Goal: Task Accomplishment & Management: Manage account settings

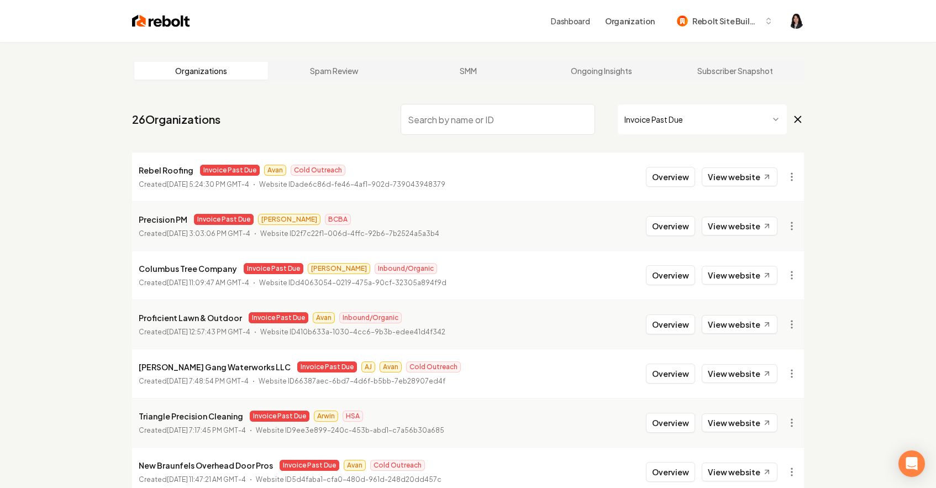
scroll to position [3, 0]
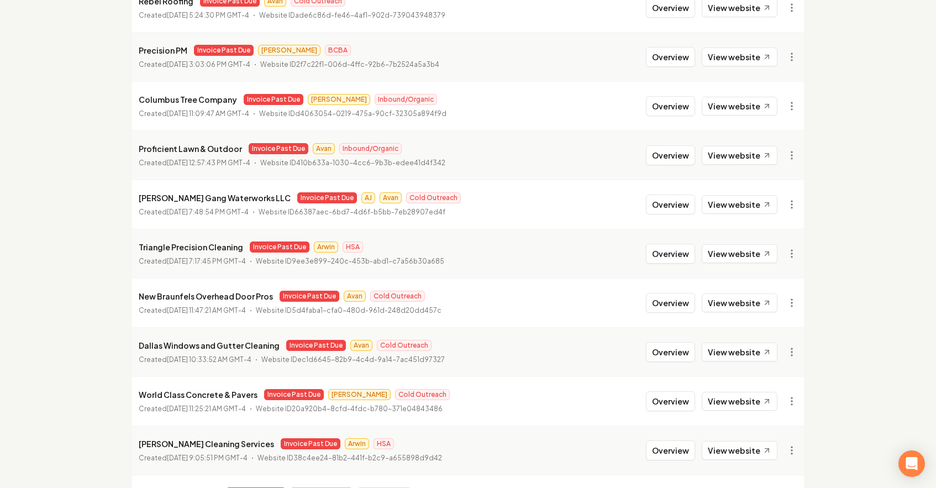
scroll to position [170, 0]
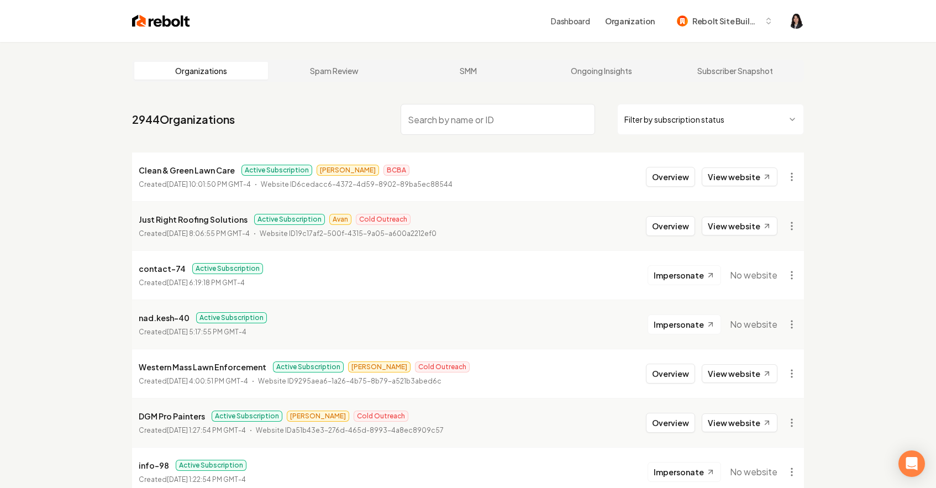
click at [768, 127] on html "Dashboard Organization Rebolt Site Builder Organizations Spam Review SMM Ongoin…" at bounding box center [468, 244] width 936 height 488
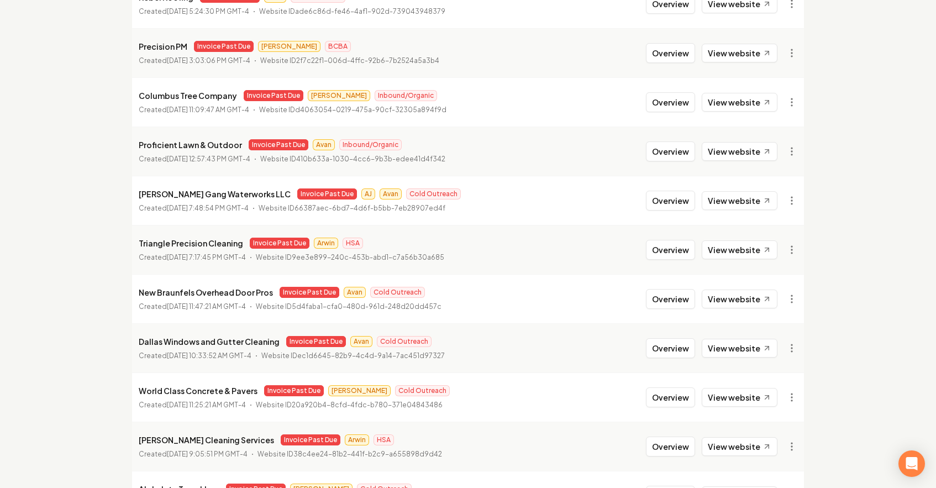
scroll to position [176, 0]
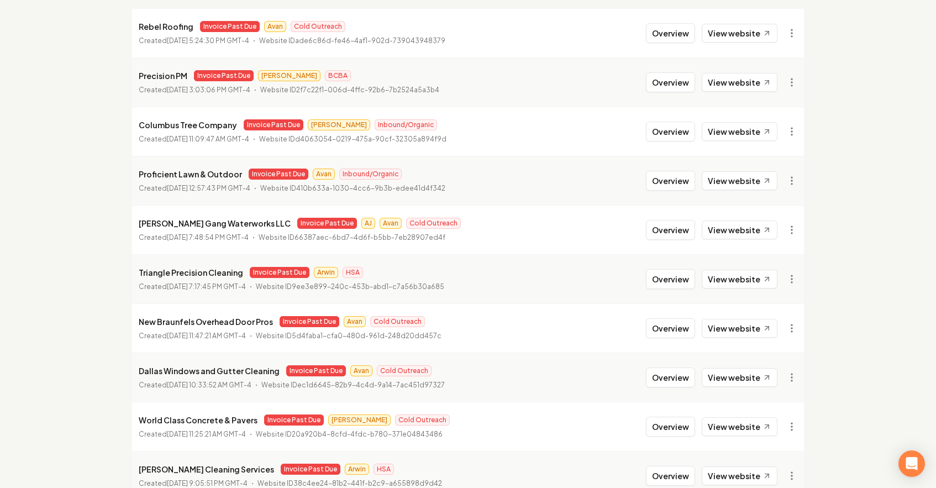
scroll to position [0, 0]
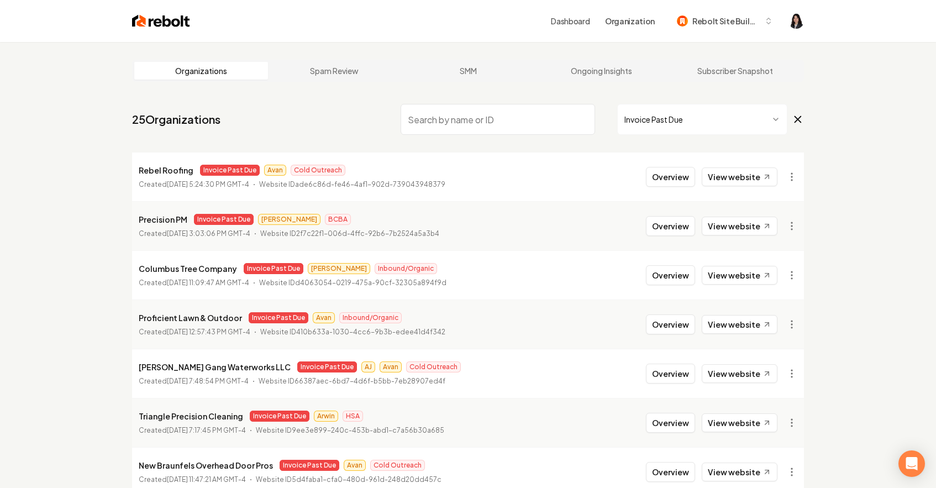
click at [471, 123] on input "search" at bounding box center [498, 119] width 194 height 31
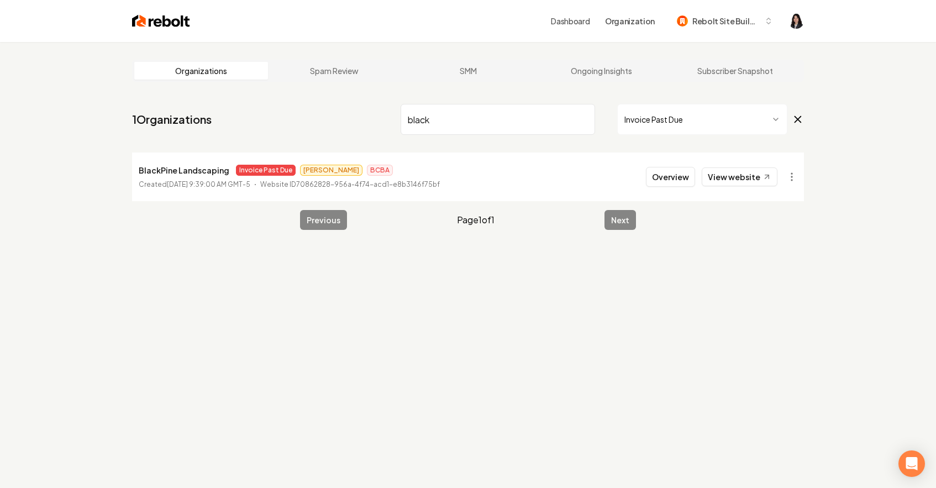
type input "black"
click at [584, 118] on input "black" at bounding box center [498, 119] width 194 height 31
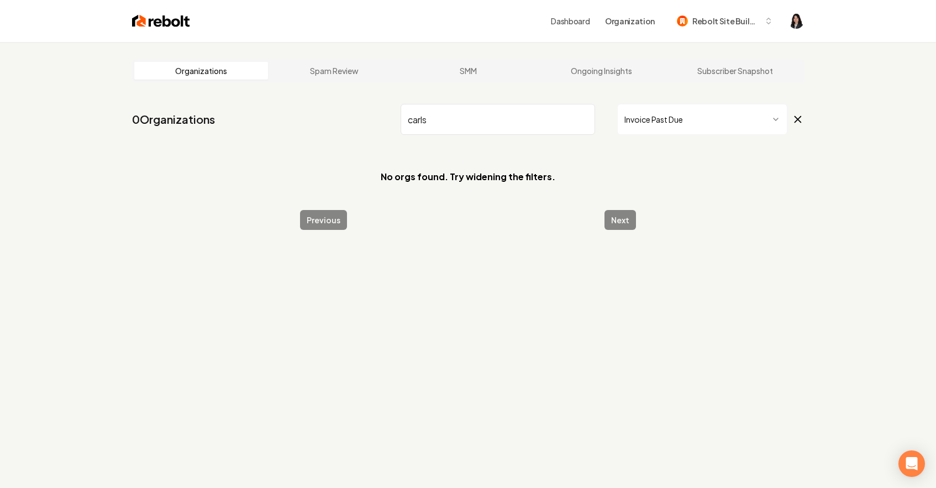
drag, startPoint x: 443, startPoint y: 122, endPoint x: 382, endPoint y: 115, distance: 60.6
click at [382, 115] on nav "0 Organizations [PERSON_NAME] Past Due" at bounding box center [468, 123] width 672 height 49
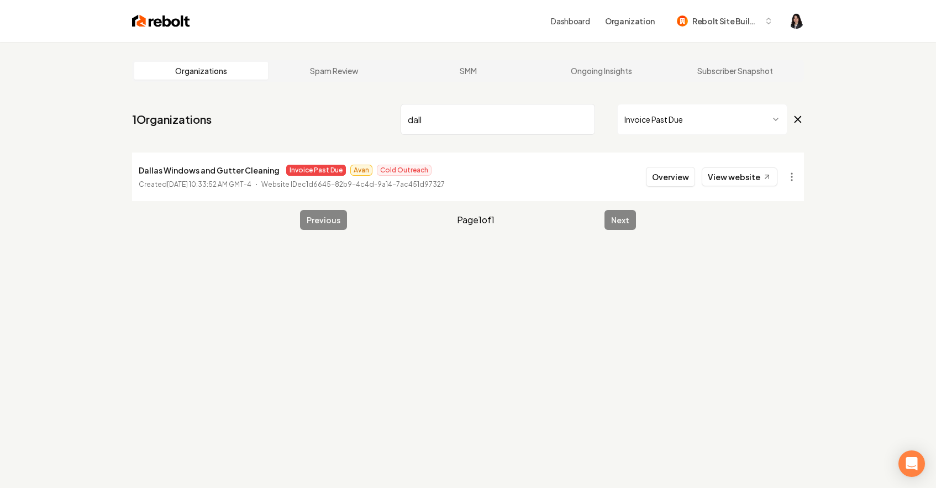
drag, startPoint x: 454, startPoint y: 122, endPoint x: 381, endPoint y: 118, distance: 73.1
click at [381, 118] on nav "1 Organizations dall Invoice Past Due" at bounding box center [468, 123] width 672 height 49
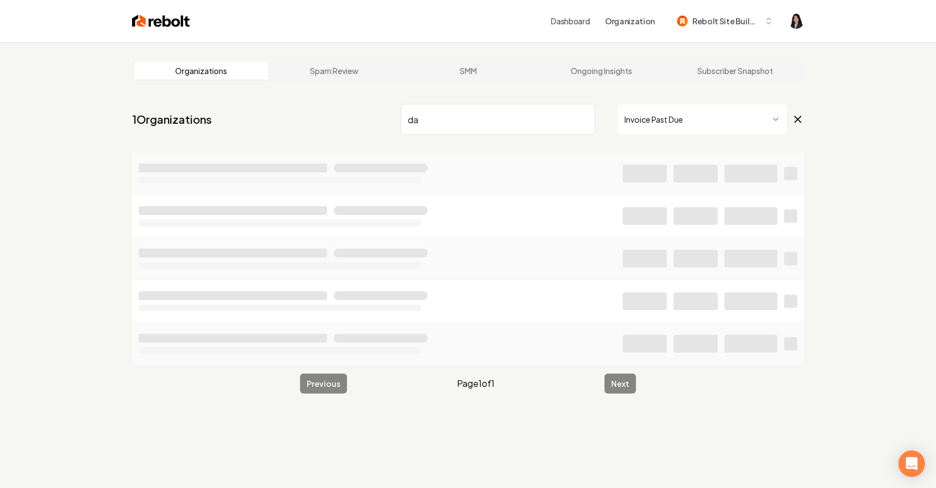
type input "d"
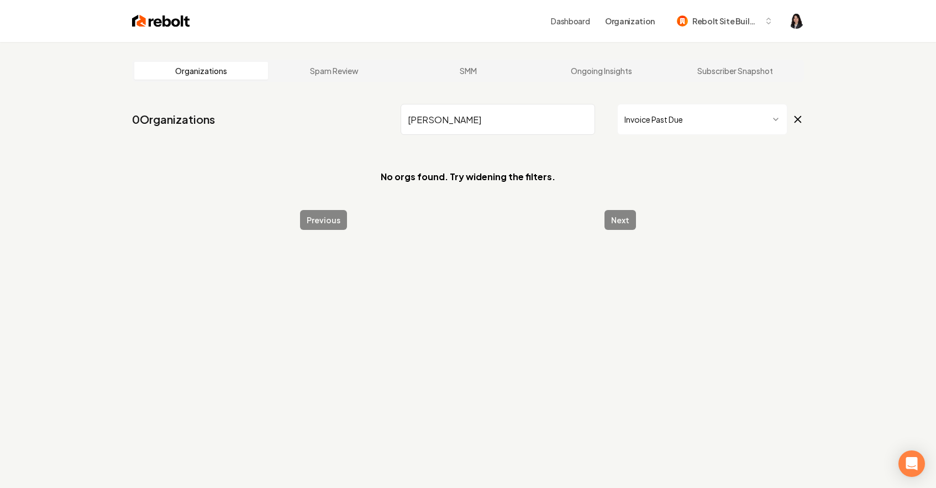
click at [797, 118] on icon at bounding box center [798, 120] width 6 height 6
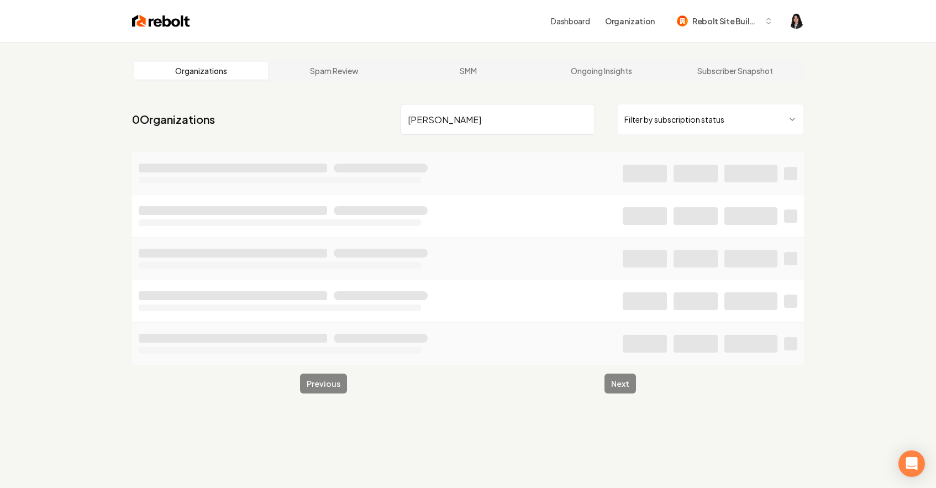
click at [509, 118] on input "[PERSON_NAME]" at bounding box center [498, 119] width 194 height 31
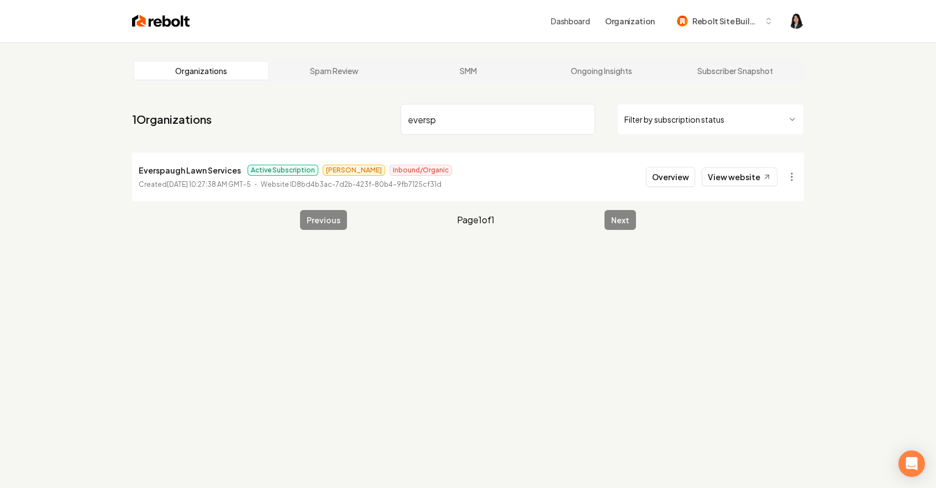
drag, startPoint x: 446, startPoint y: 118, endPoint x: 381, endPoint y: 119, distance: 65.2
click at [381, 119] on nav "1 Organizations eversp Filter by subscription status" at bounding box center [468, 123] width 672 height 49
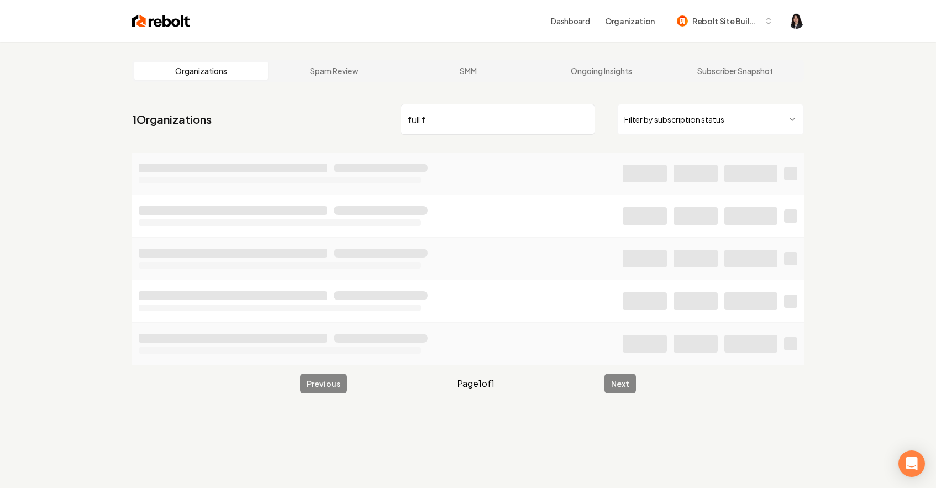
click at [726, 119] on html "Dashboard Organization Rebolt Site Builder Organizations Spam Review SMM Ongoin…" at bounding box center [468, 244] width 936 height 488
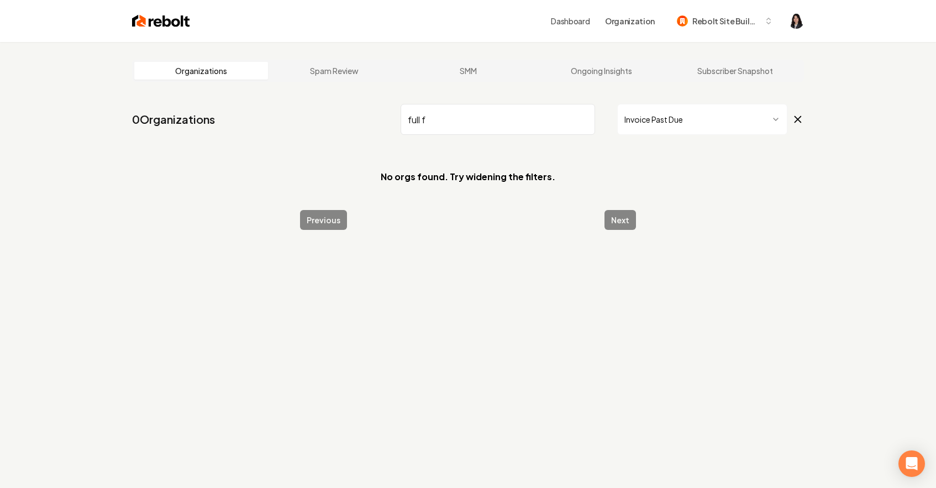
drag, startPoint x: 497, startPoint y: 125, endPoint x: 397, endPoint y: 101, distance: 102.2
click at [398, 102] on nav "0 Organizations full f Invoice Past Due" at bounding box center [468, 123] width 672 height 49
drag, startPoint x: 480, startPoint y: 120, endPoint x: 381, endPoint y: 107, distance: 99.3
click at [381, 107] on nav "0 Organizations green Invoice Past Due" at bounding box center [468, 123] width 672 height 49
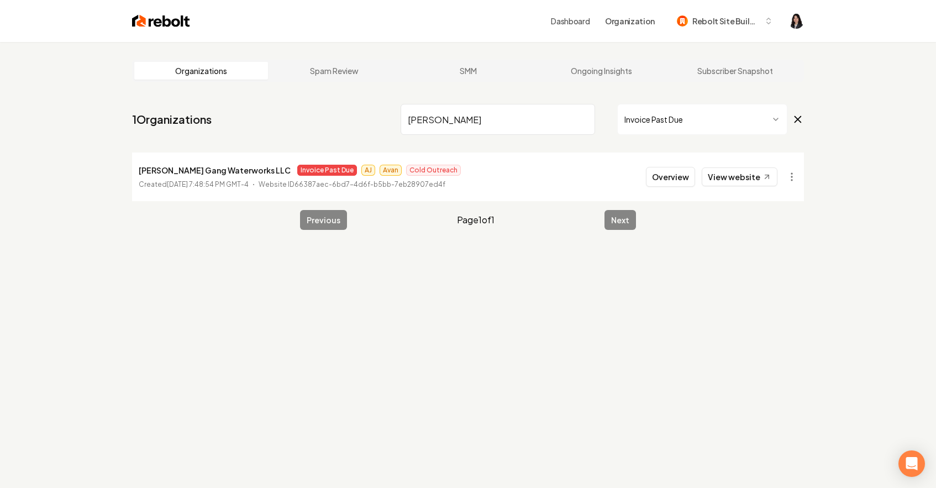
drag, startPoint x: 466, startPoint y: 122, endPoint x: 425, endPoint y: 107, distance: 43.3
click at [425, 107] on input "[PERSON_NAME]" at bounding box center [498, 119] width 194 height 31
click at [486, 137] on nav "1 Organizations [PERSON_NAME] Invoice Past Due" at bounding box center [468, 123] width 672 height 49
drag, startPoint x: 472, startPoint y: 119, endPoint x: 399, endPoint y: 106, distance: 74.7
click at [399, 106] on nav "1 Organizations [PERSON_NAME] Invoice Past Due" at bounding box center [468, 123] width 672 height 49
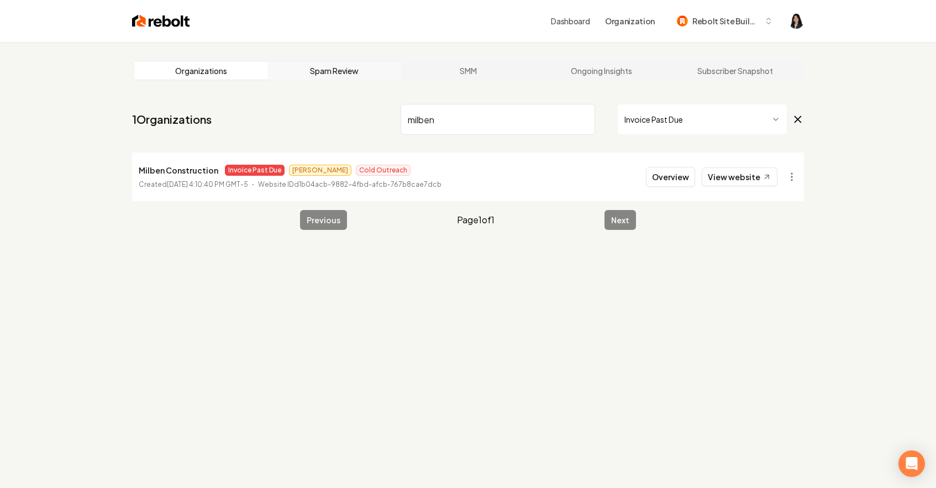
drag, startPoint x: 455, startPoint y: 124, endPoint x: 327, endPoint y: 73, distance: 137.9
click at [326, 73] on main "Organizations Spam Review SMM Ongoing Insights Subscriber Snapshot 1 Organizati…" at bounding box center [467, 145] width 707 height 206
drag, startPoint x: 435, startPoint y: 120, endPoint x: 397, endPoint y: 98, distance: 43.6
click at [397, 99] on main "Organizations Spam Review SMM Ongoing Insights Subscriber Snapshot 1 Organizati…" at bounding box center [467, 145] width 707 height 206
drag, startPoint x: 447, startPoint y: 123, endPoint x: 303, endPoint y: 109, distance: 144.9
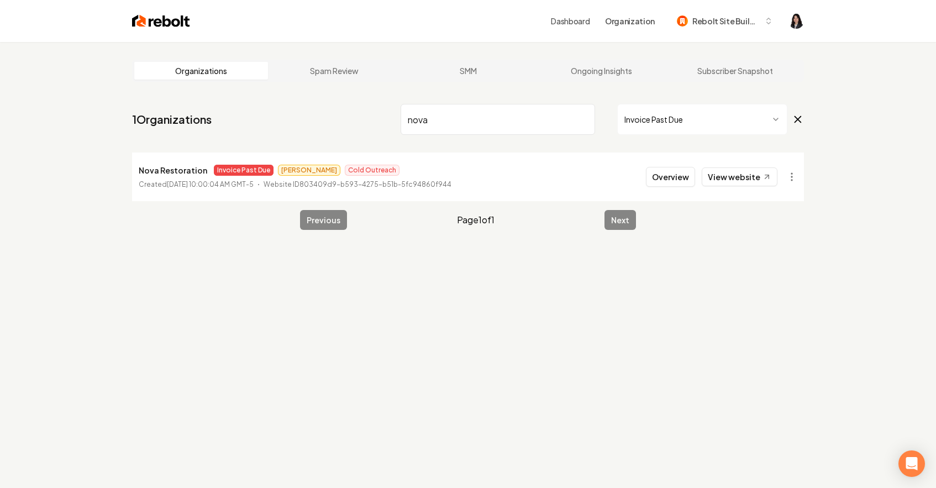
click at [303, 109] on nav "1 Organizations nova Invoice Past Due" at bounding box center [468, 123] width 672 height 49
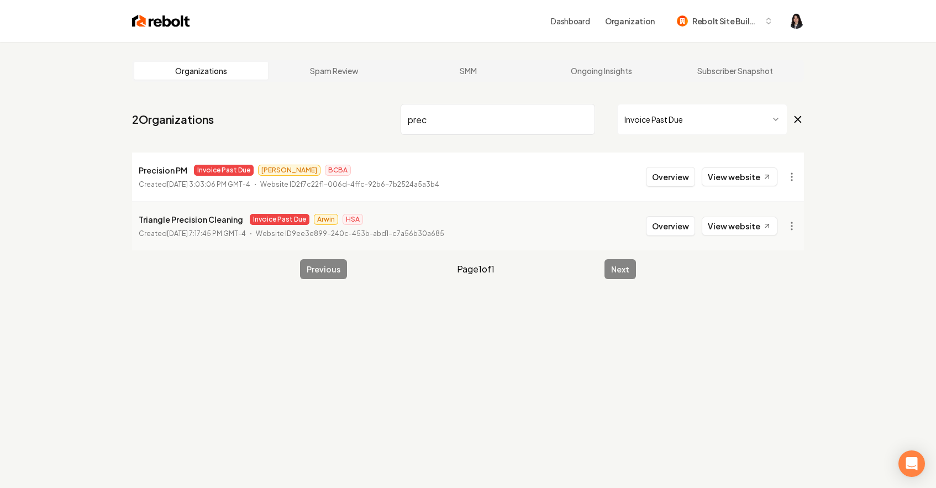
drag, startPoint x: 439, startPoint y: 119, endPoint x: 323, endPoint y: 107, distance: 117.1
click at [323, 108] on nav "2 Organizations prec Invoice Past Due" at bounding box center [468, 123] width 672 height 49
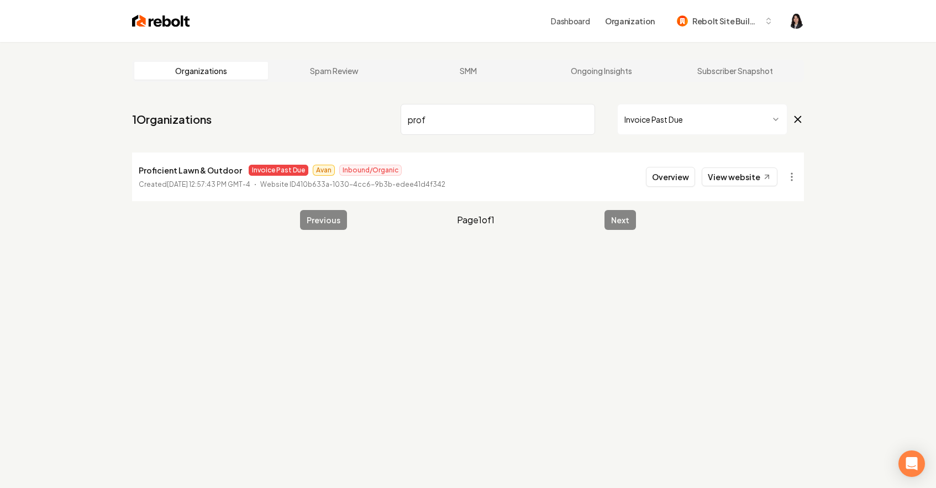
drag, startPoint x: 437, startPoint y: 121, endPoint x: 349, endPoint y: 99, distance: 91.1
click at [349, 102] on nav "1 Organizations prof Invoice Past Due" at bounding box center [468, 123] width 672 height 49
type input "psy"
click at [757, 182] on link "View website" at bounding box center [740, 176] width 76 height 19
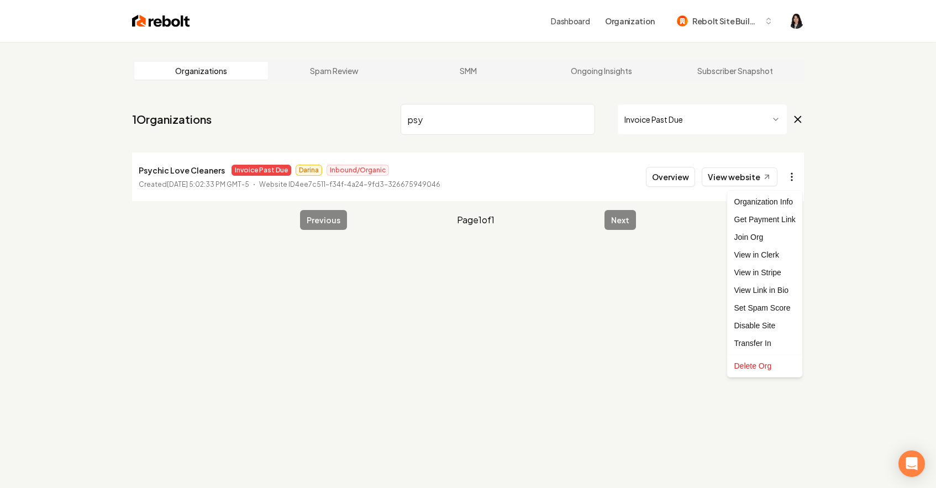
click at [793, 179] on html "Dashboard Organization Rebolt Site Builder Organizations Spam Review SMM Ongoin…" at bounding box center [468, 244] width 936 height 488
click at [772, 255] on link "View in Clerk" at bounding box center [765, 255] width 70 height 18
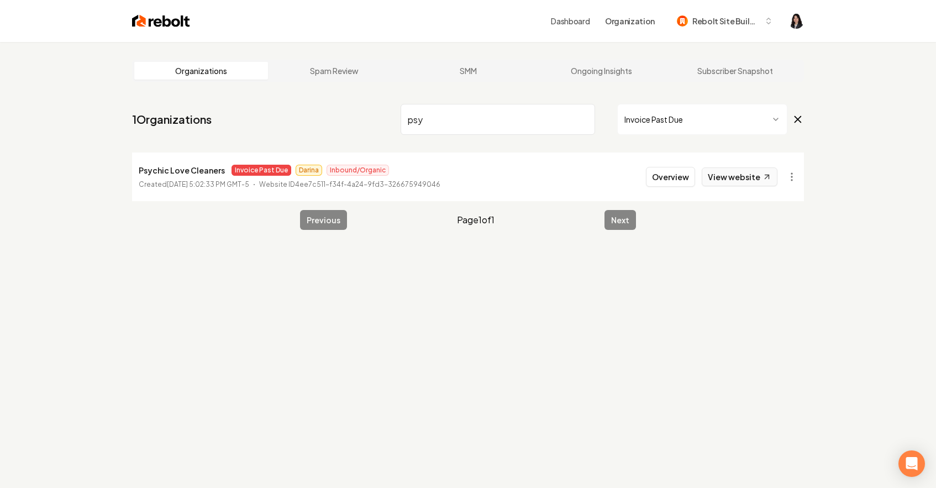
click at [749, 176] on link "View website" at bounding box center [740, 176] width 76 height 19
click at [789, 175] on html "Dashboard Organization Rebolt Site Builder Organizations Spam Review SMM Ongoin…" at bounding box center [468, 244] width 936 height 488
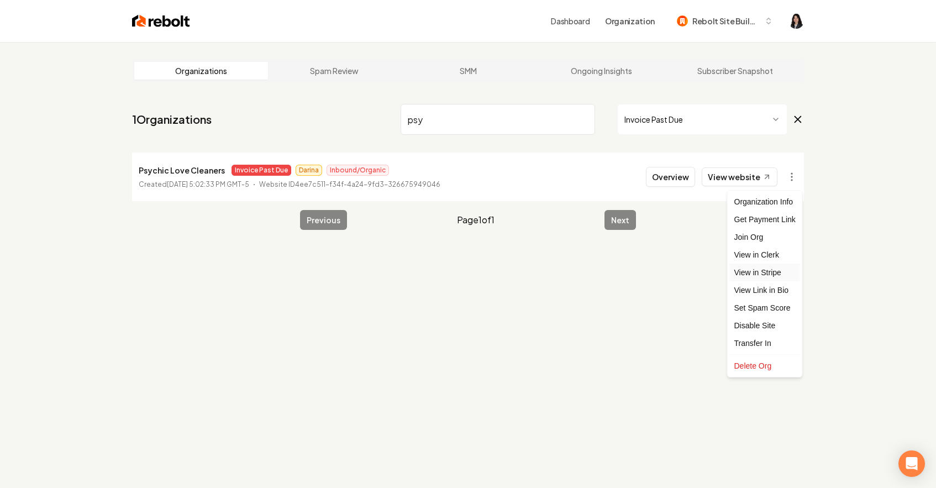
click at [777, 272] on link "View in Stripe" at bounding box center [765, 273] width 70 height 18
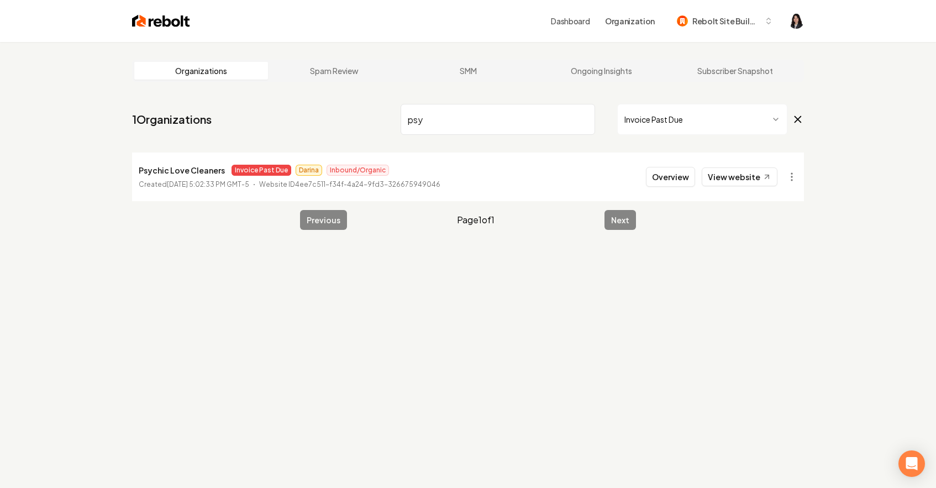
click at [583, 122] on input "psy" at bounding box center [498, 119] width 194 height 31
drag, startPoint x: 445, startPoint y: 119, endPoint x: 339, endPoint y: 102, distance: 108.0
click at [339, 102] on nav "1 Organizations seas Invoice Past Due" at bounding box center [468, 123] width 672 height 49
drag, startPoint x: 494, startPoint y: 117, endPoint x: 326, endPoint y: 98, distance: 169.0
click at [327, 98] on main "Organizations Spam Review SMM Ongoing Insights Subscriber Snapshot 1 Organizati…" at bounding box center [467, 145] width 707 height 206
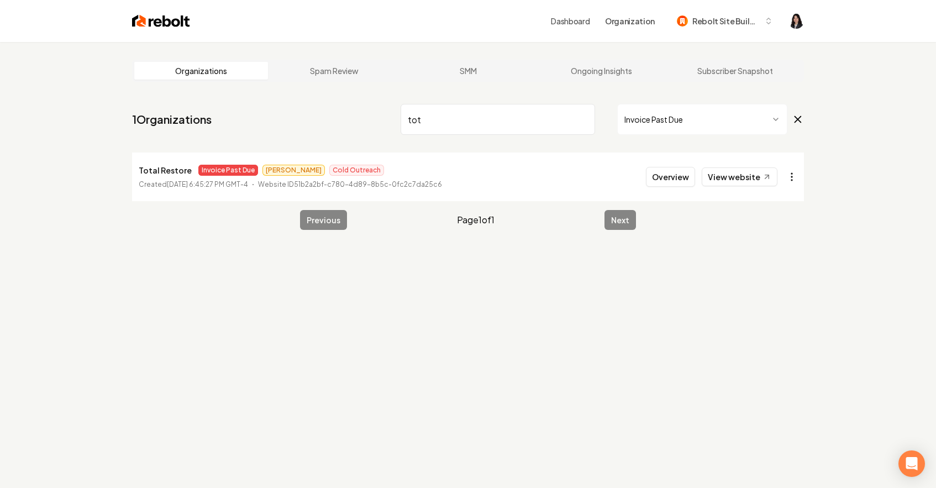
type input "tot"
click at [794, 176] on html "Dashboard Organization Rebolt Site Builder Organizations Spam Review SMM Ongoin…" at bounding box center [468, 244] width 936 height 488
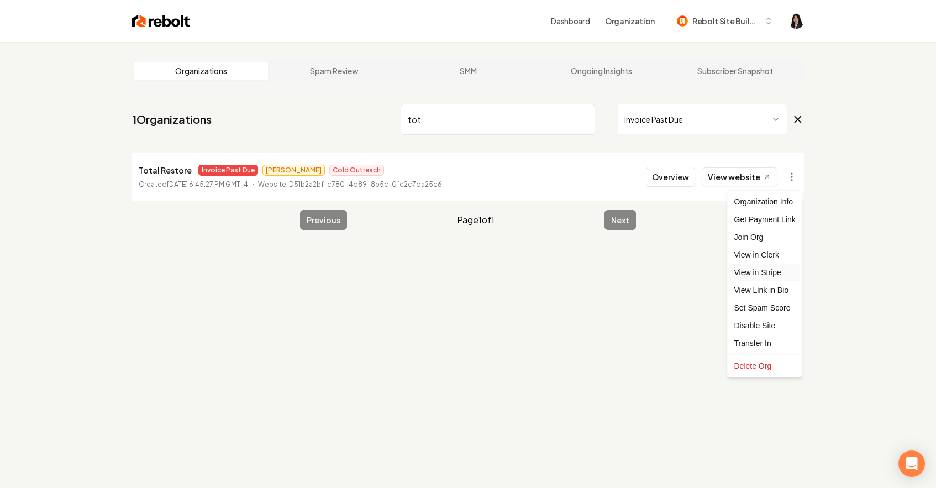
click at [784, 275] on link "View in Stripe" at bounding box center [765, 273] width 70 height 18
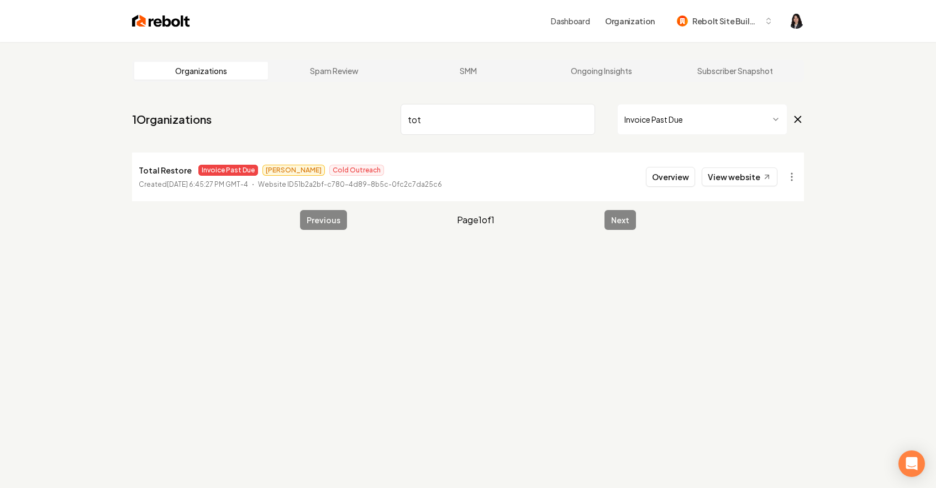
click at [585, 118] on input "tot" at bounding box center [498, 119] width 194 height 31
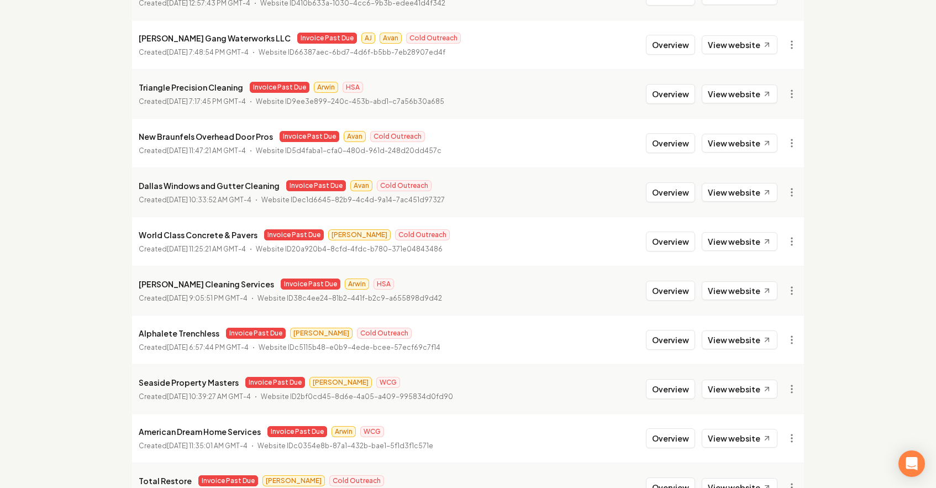
scroll to position [331, 0]
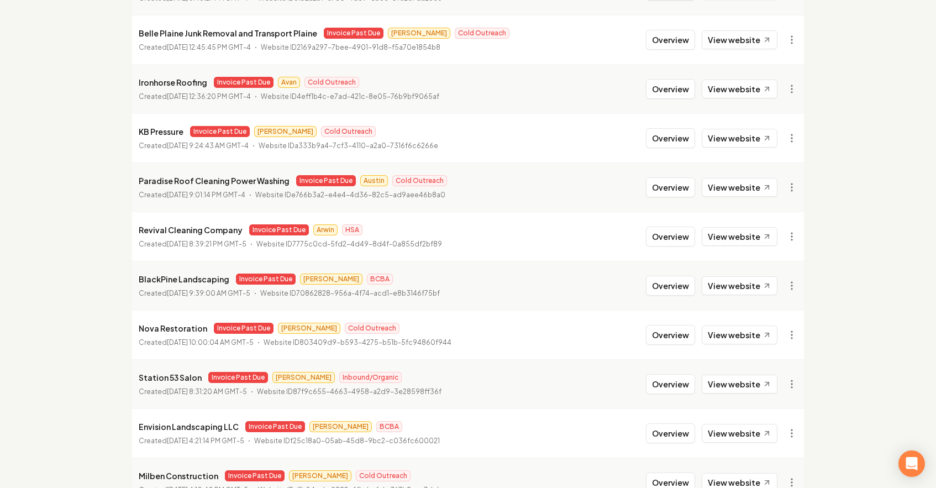
scroll to position [836, 0]
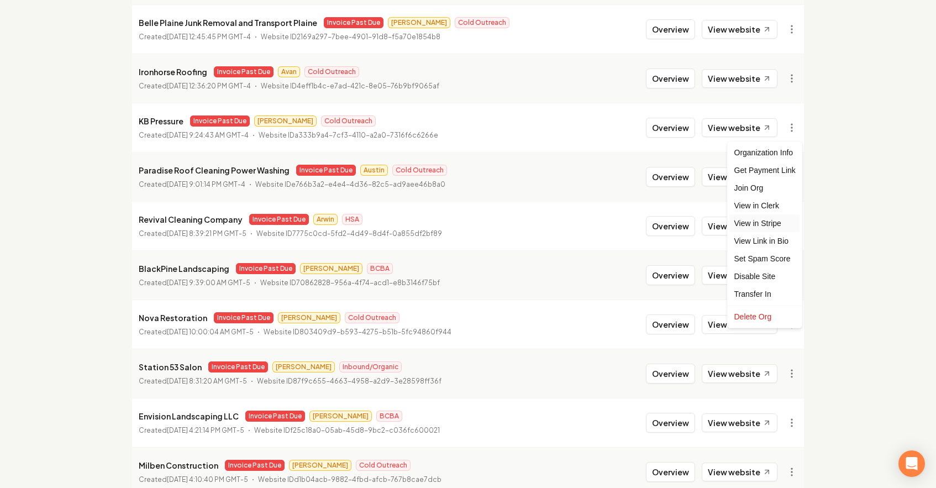
click at [782, 223] on link "View in Stripe" at bounding box center [765, 223] width 70 height 18
